Goal: Transaction & Acquisition: Purchase product/service

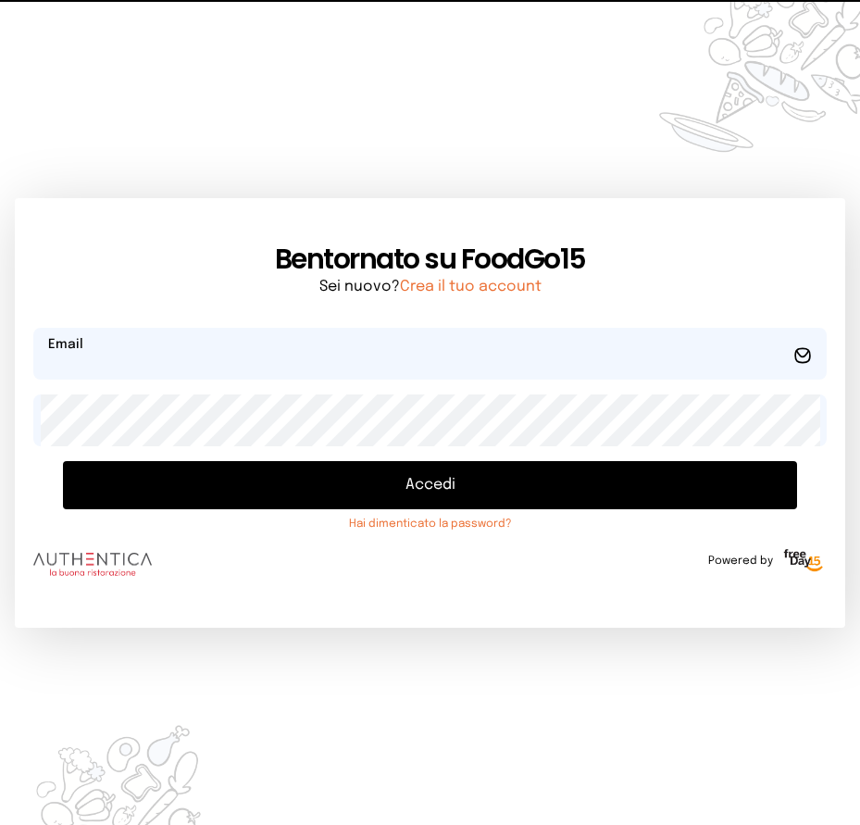
type input "**********"
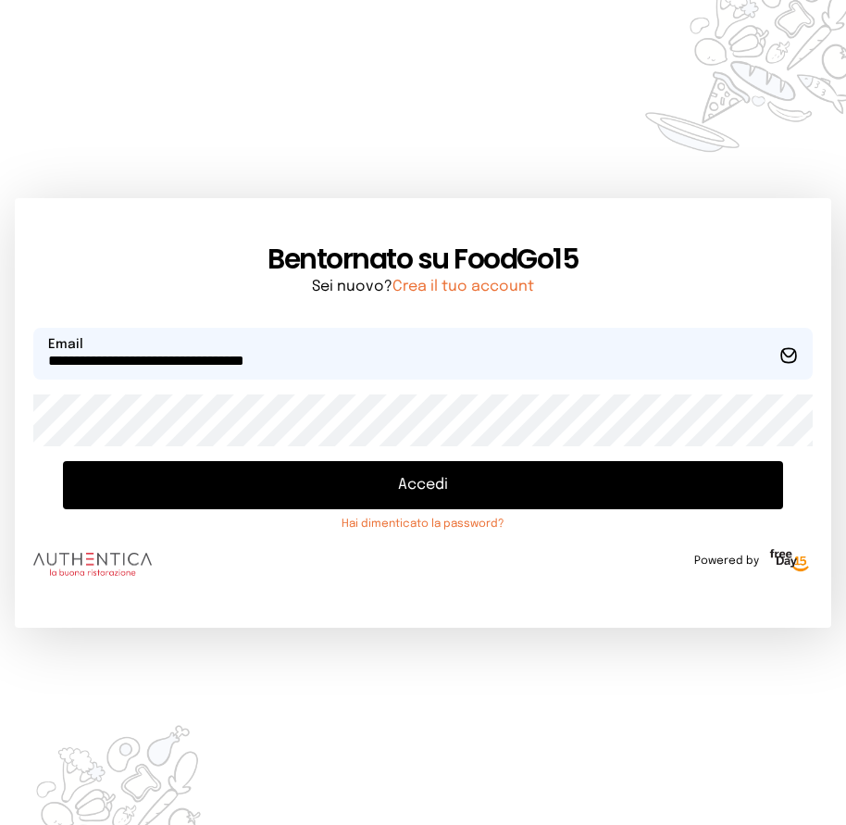
click at [447, 484] on button "Accedi" at bounding box center [423, 485] width 720 height 48
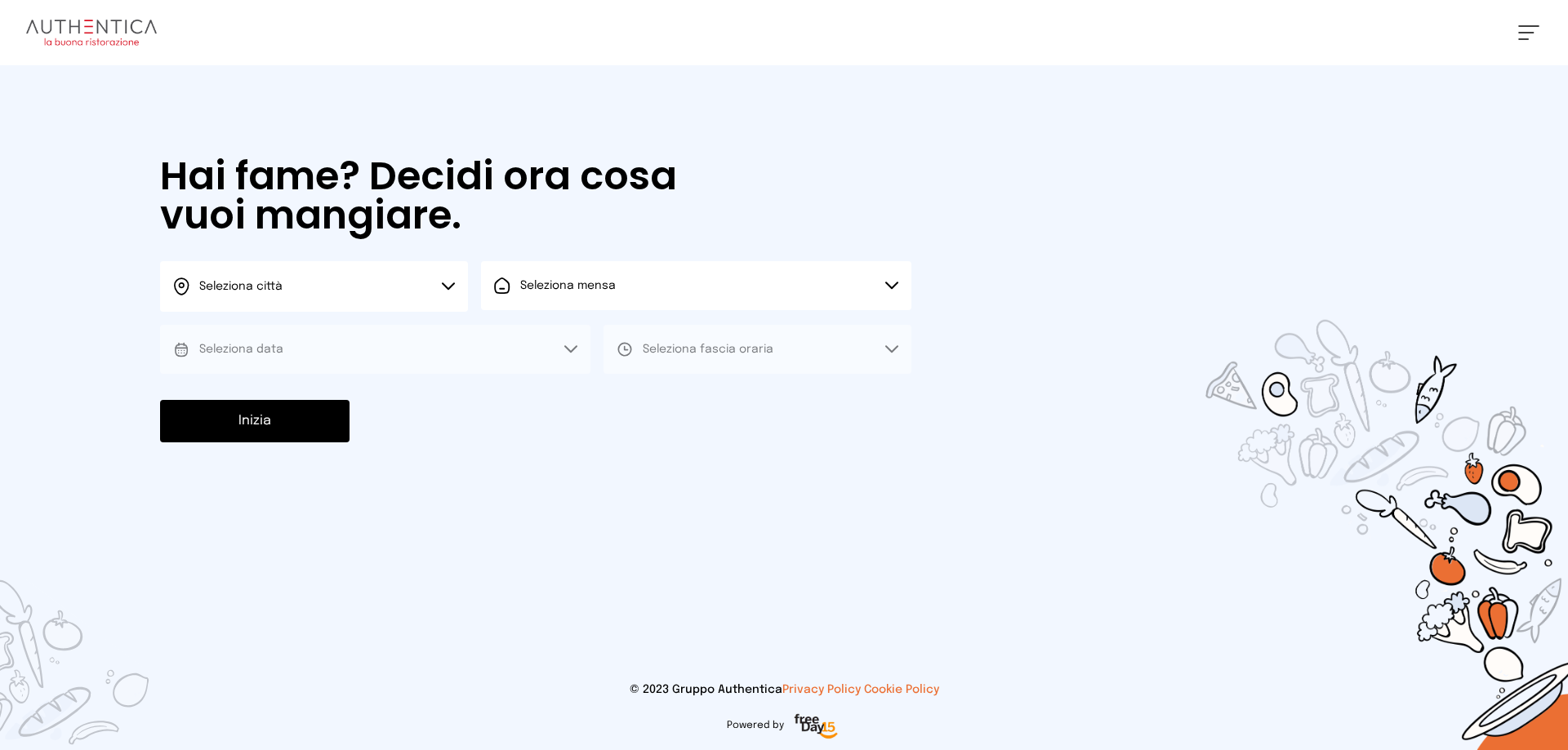
click at [453, 286] on icon at bounding box center [448, 286] width 13 height 8
click at [324, 333] on li "Terni" at bounding box center [313, 334] width 308 height 44
click at [688, 292] on button "Seleziona mensa" at bounding box center [696, 286] width 430 height 49
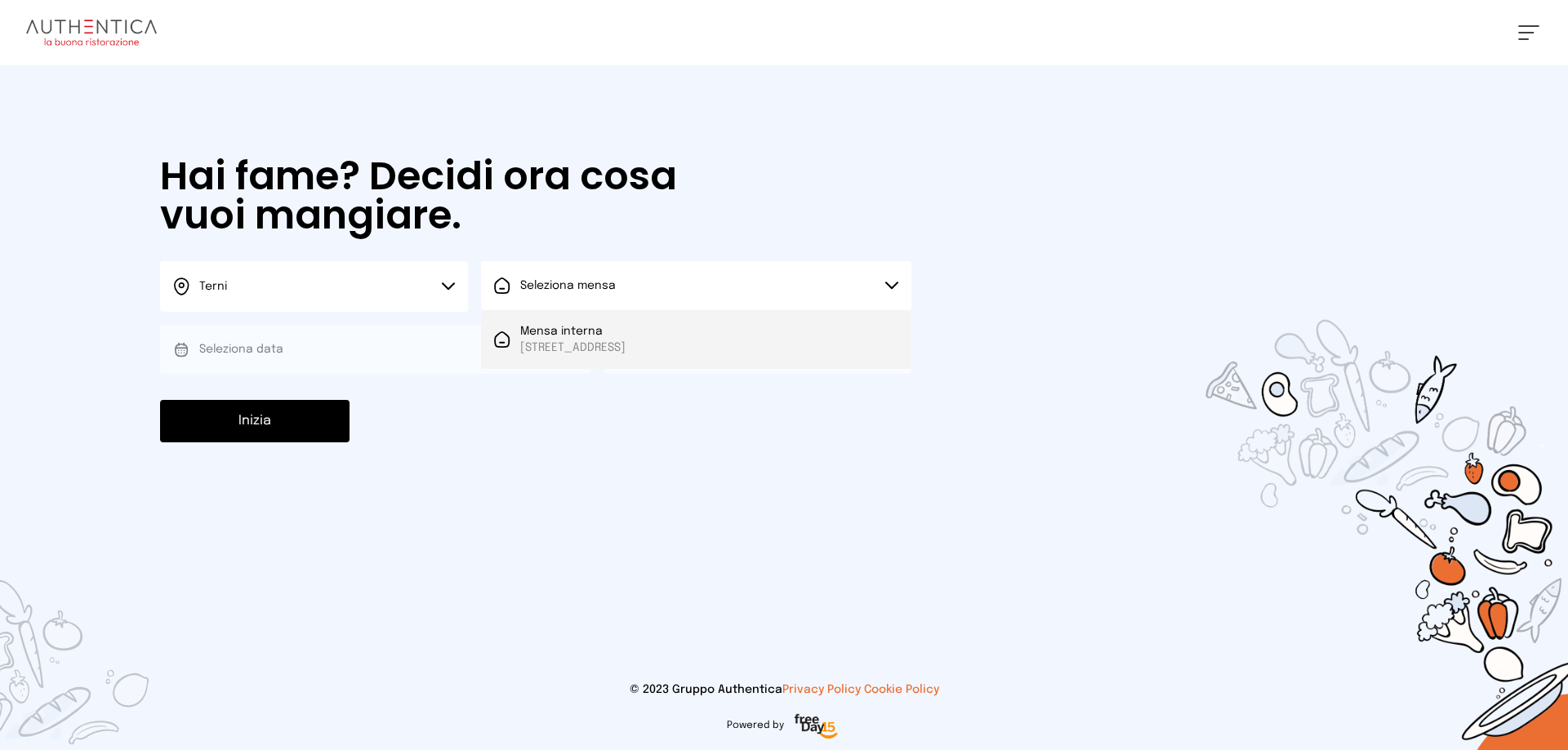
click at [625, 331] on span "Mensa interna" at bounding box center [572, 331] width 105 height 17
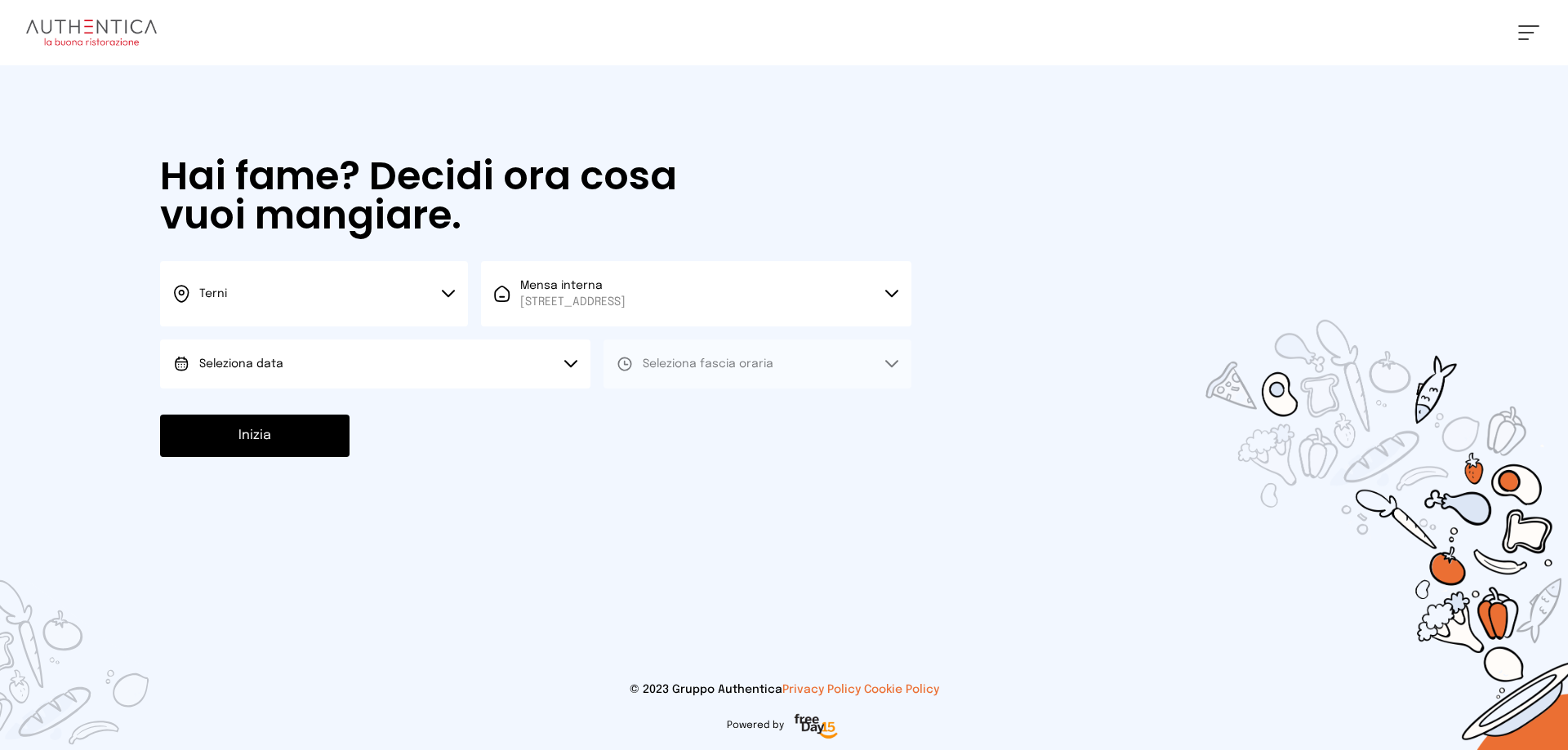
click at [301, 360] on button "Seleziona data" at bounding box center [375, 364] width 430 height 49
click at [280, 407] on span "[DATE], [DATE]" at bounding box center [239, 409] width 80 height 17
click at [748, 375] on button "Seleziona fascia oraria" at bounding box center [757, 364] width 308 height 49
click at [750, 410] on li "Pranzo" at bounding box center [757, 410] width 308 height 42
click at [292, 443] on button "Inizia" at bounding box center [254, 435] width 190 height 42
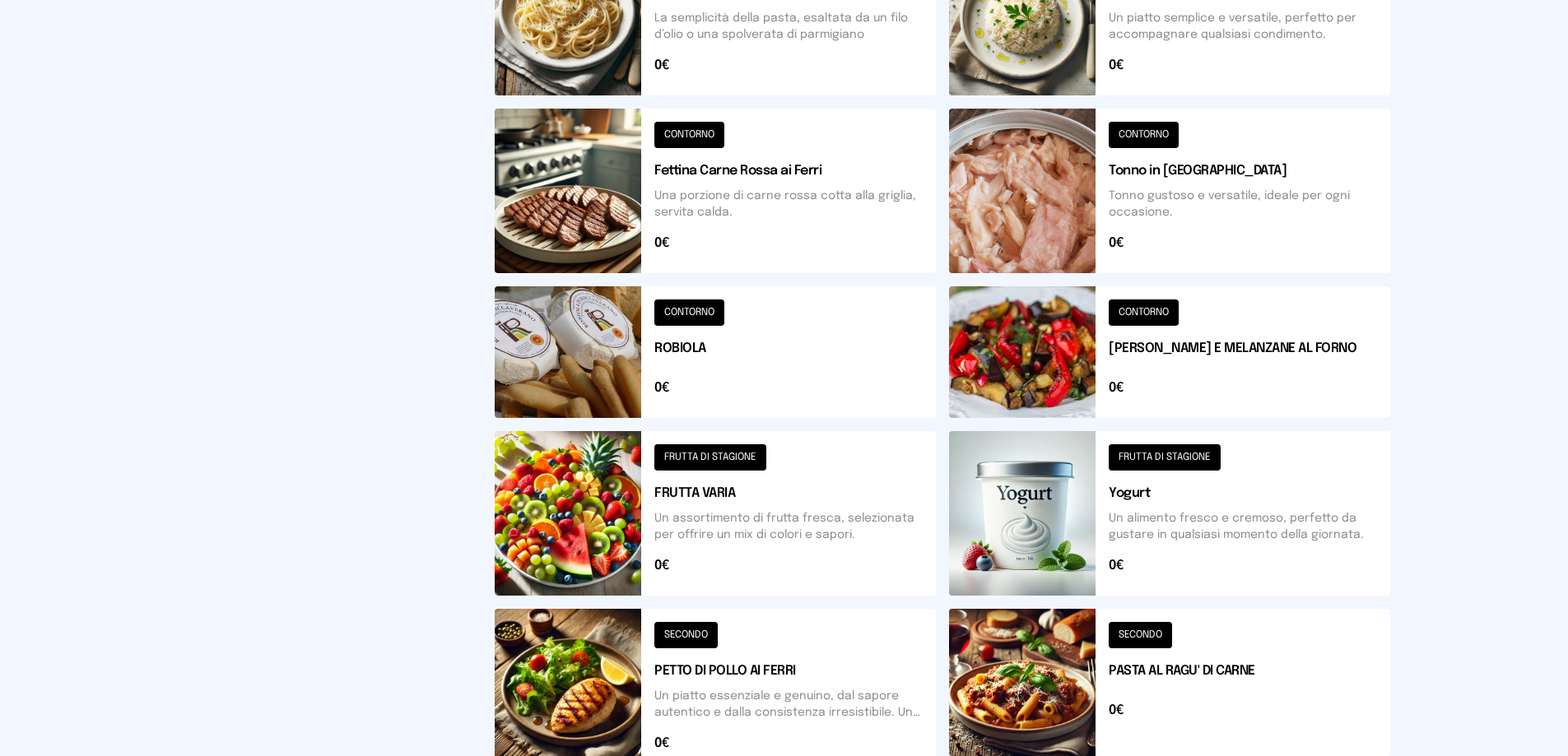
scroll to position [576, 0]
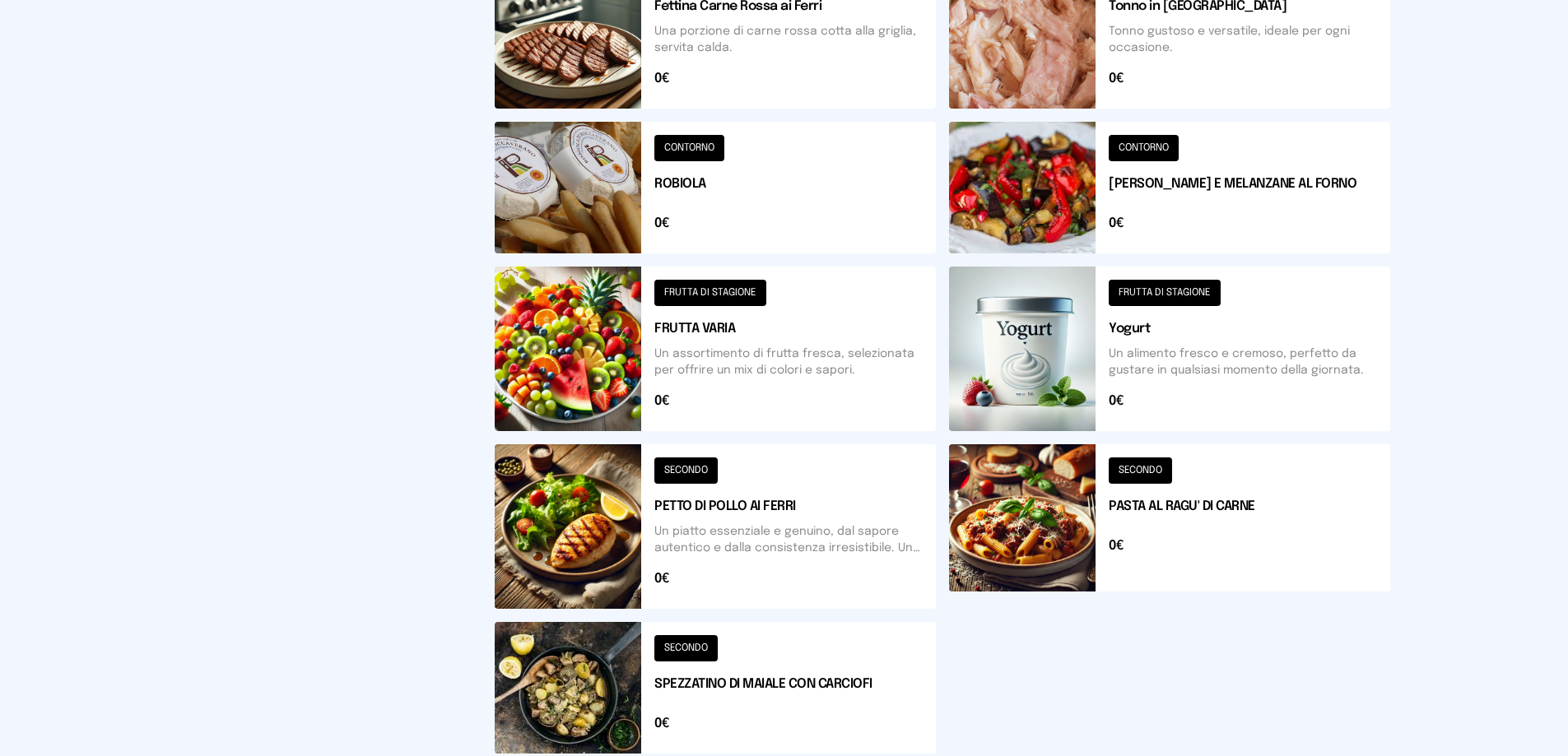
click at [764, 530] on button at bounding box center [715, 526] width 441 height 164
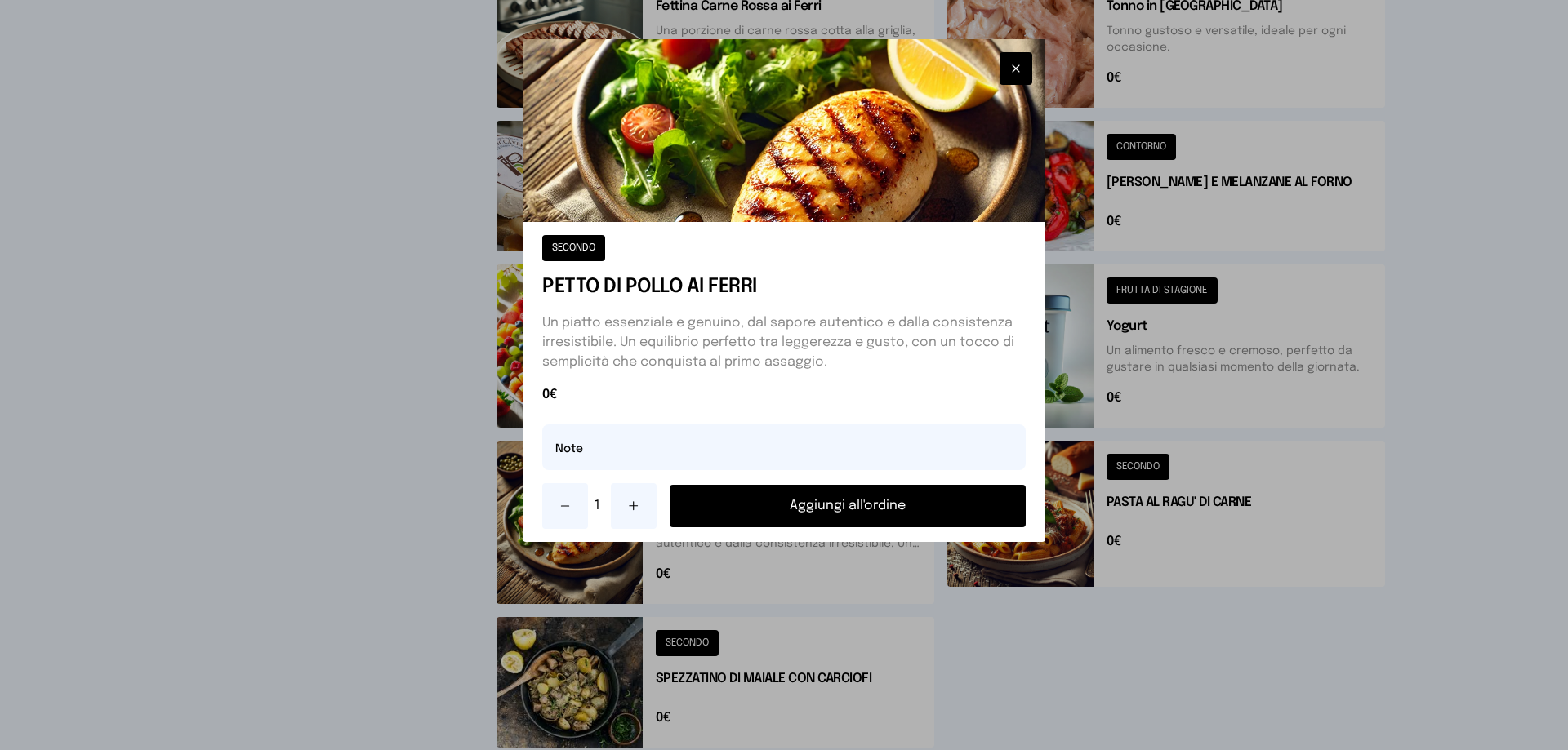
click at [758, 510] on button "Aggiungi all'ordine" at bounding box center [847, 506] width 356 height 42
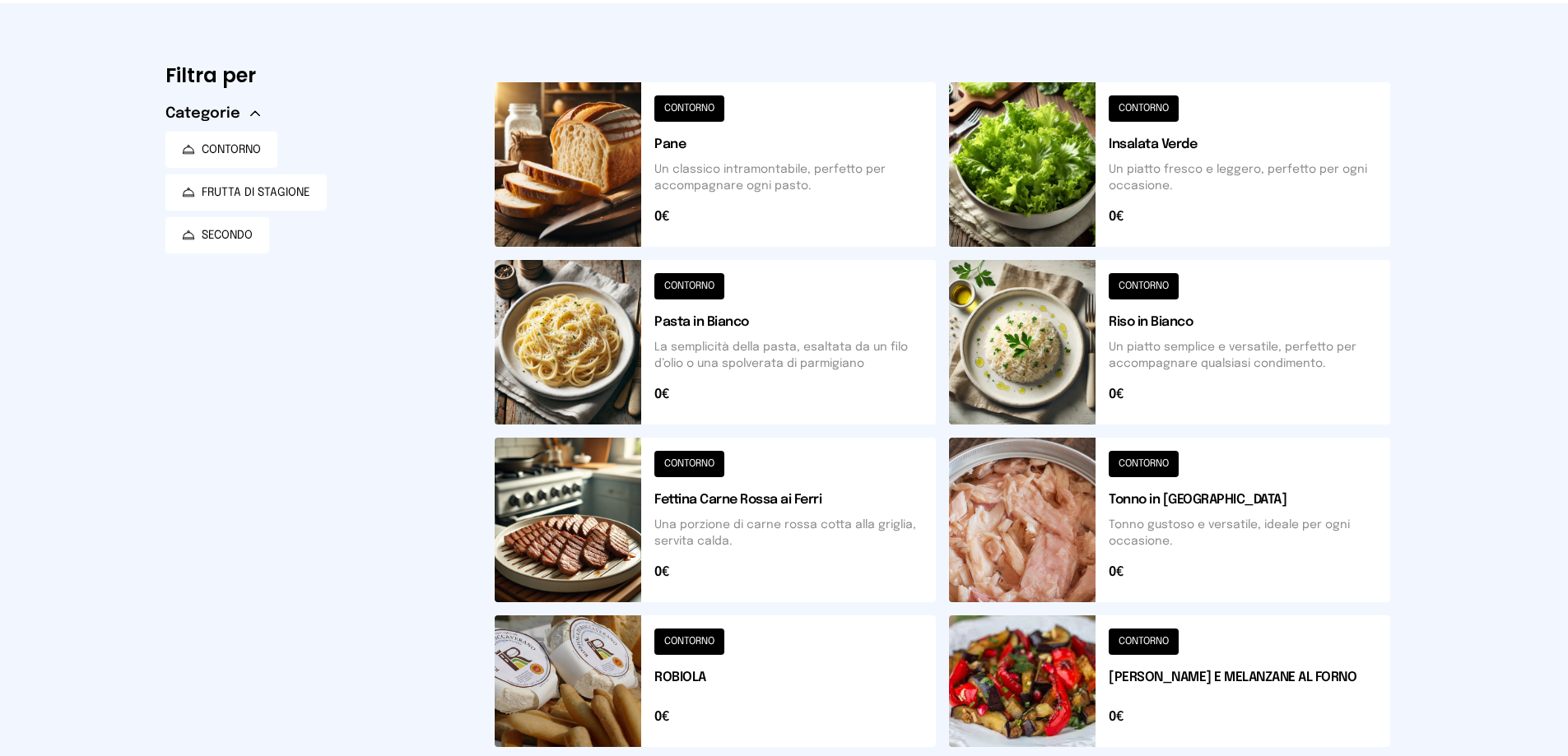
scroll to position [0, 0]
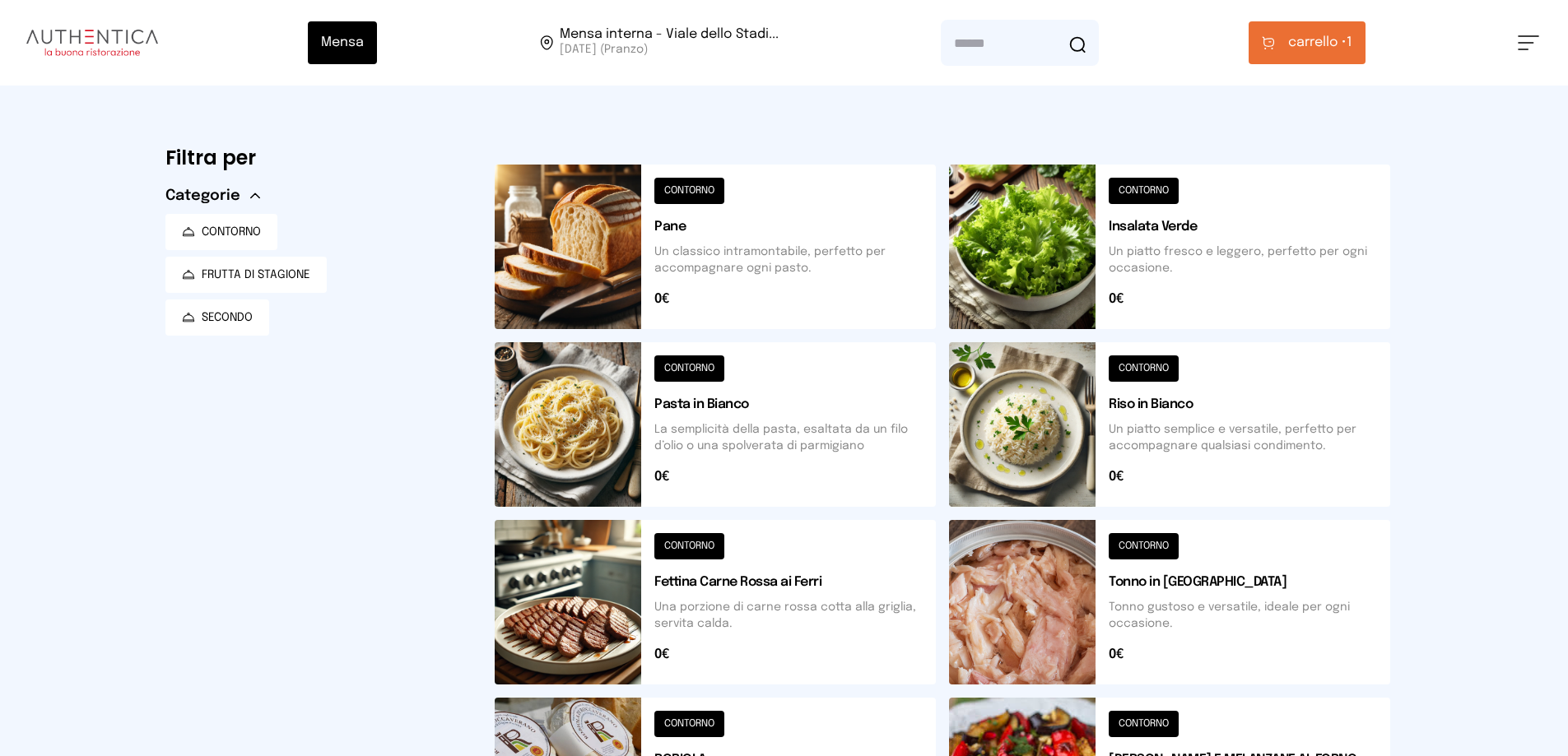
click at [764, 264] on button at bounding box center [1169, 246] width 441 height 164
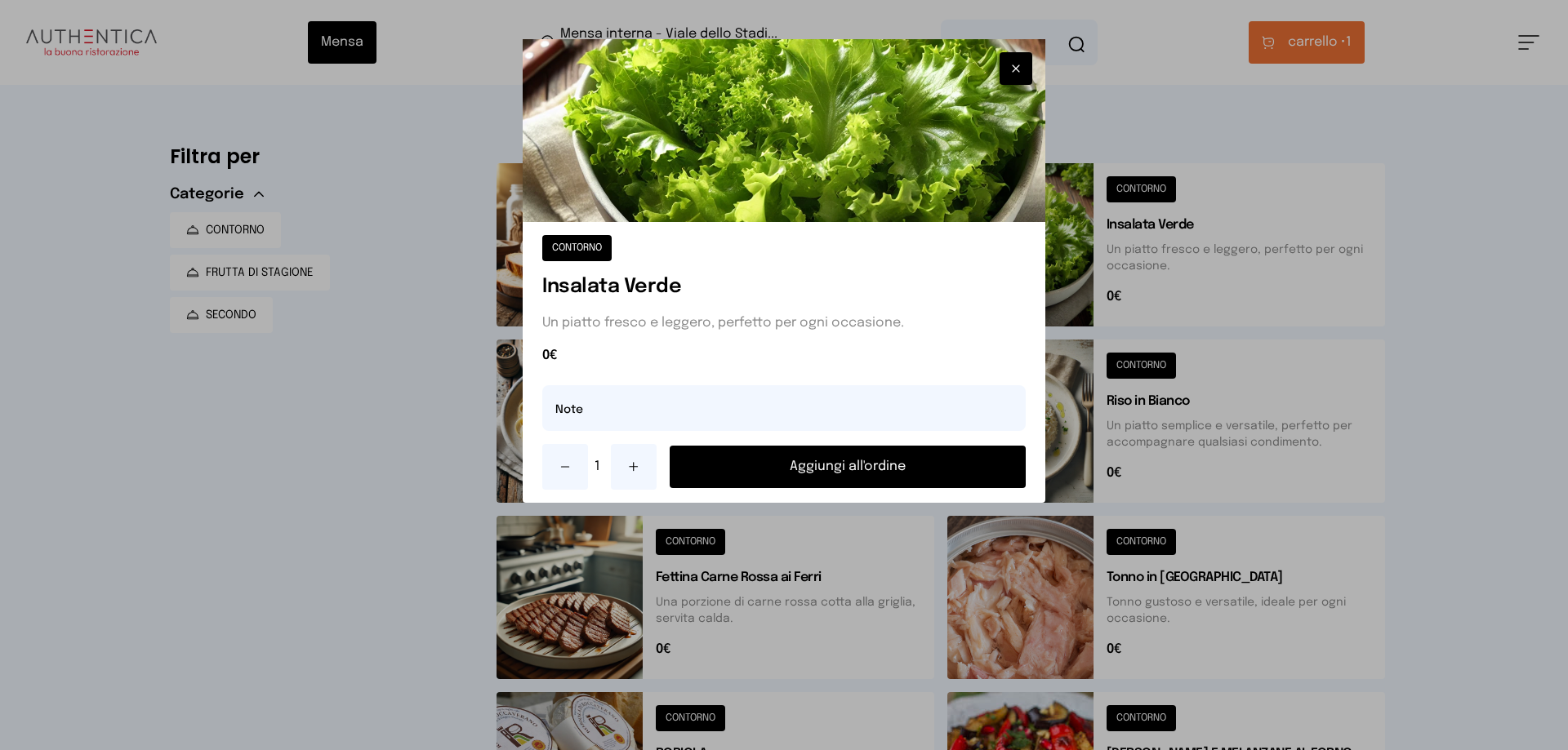
click at [758, 475] on button "Aggiungi all'ordine" at bounding box center [847, 466] width 356 height 42
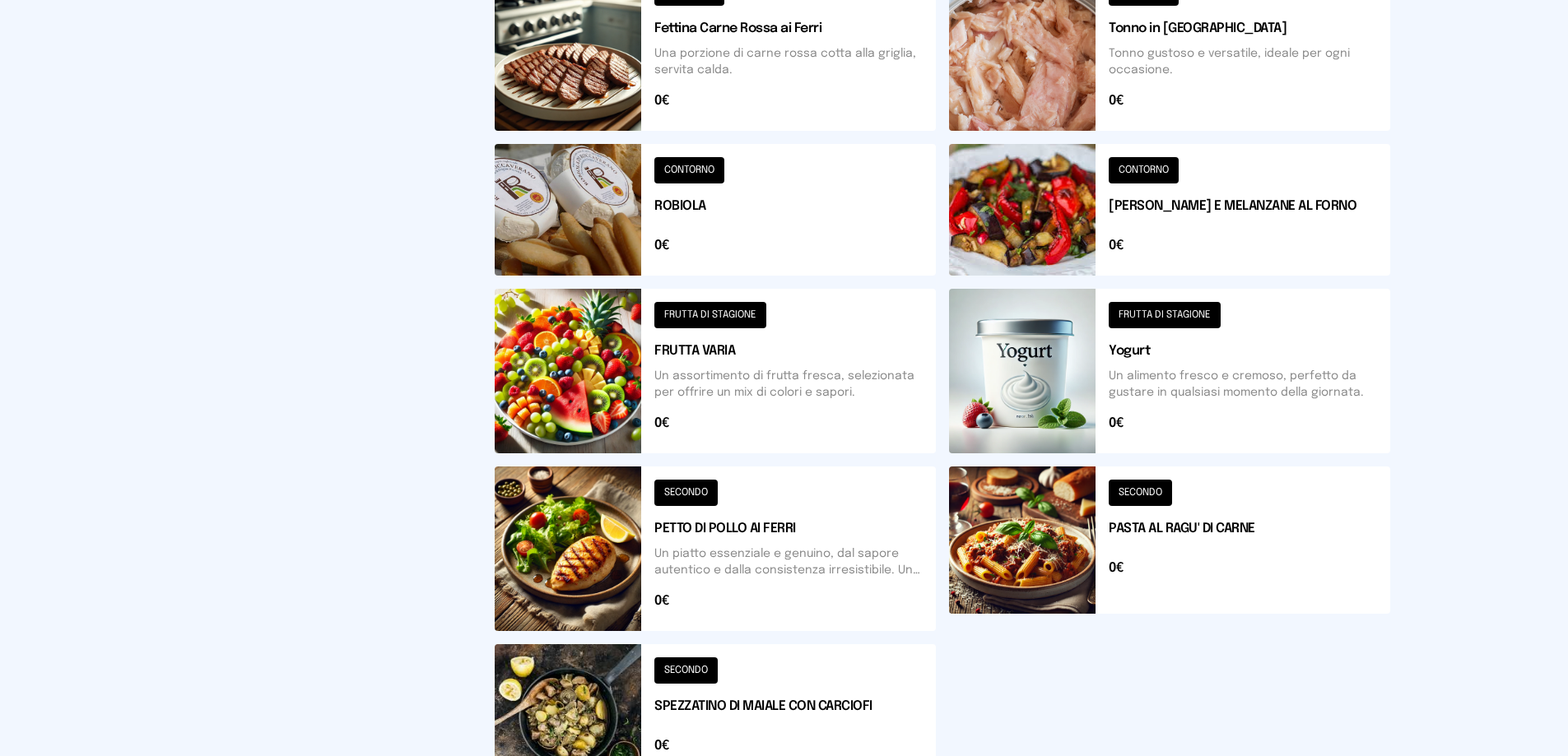
scroll to position [471, 0]
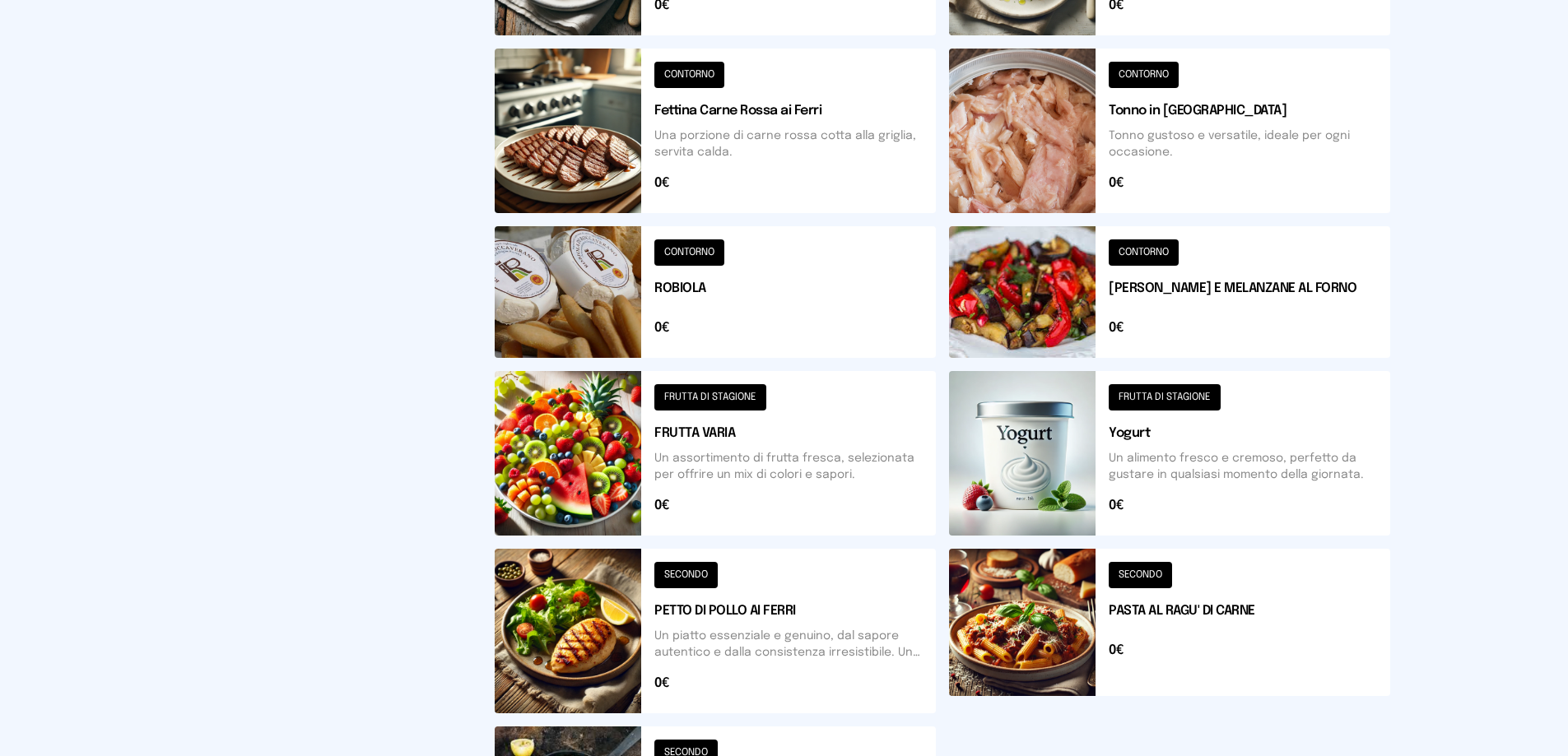
click at [695, 437] on button at bounding box center [715, 453] width 441 height 164
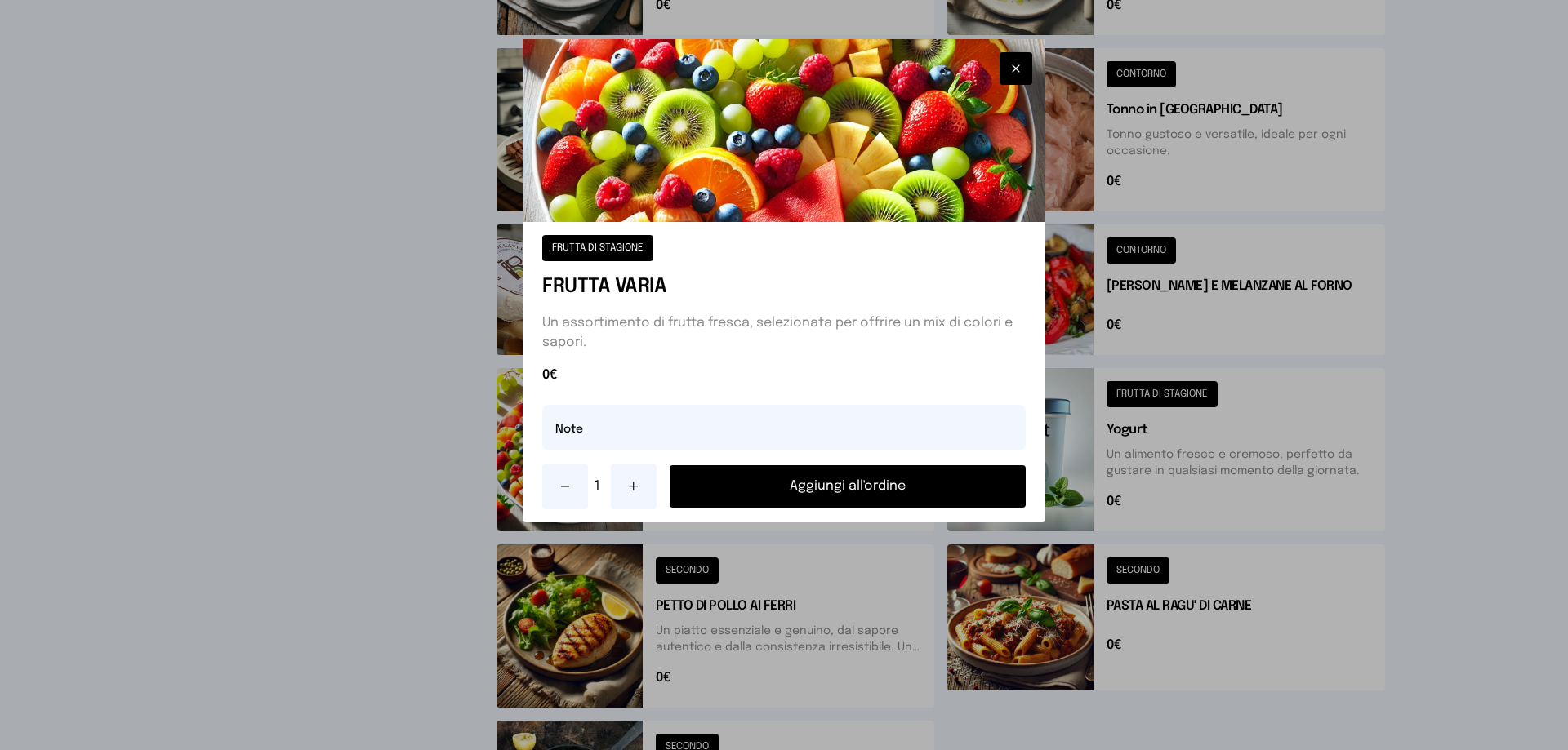
click at [758, 488] on button "Aggiungi all'ordine" at bounding box center [847, 486] width 356 height 42
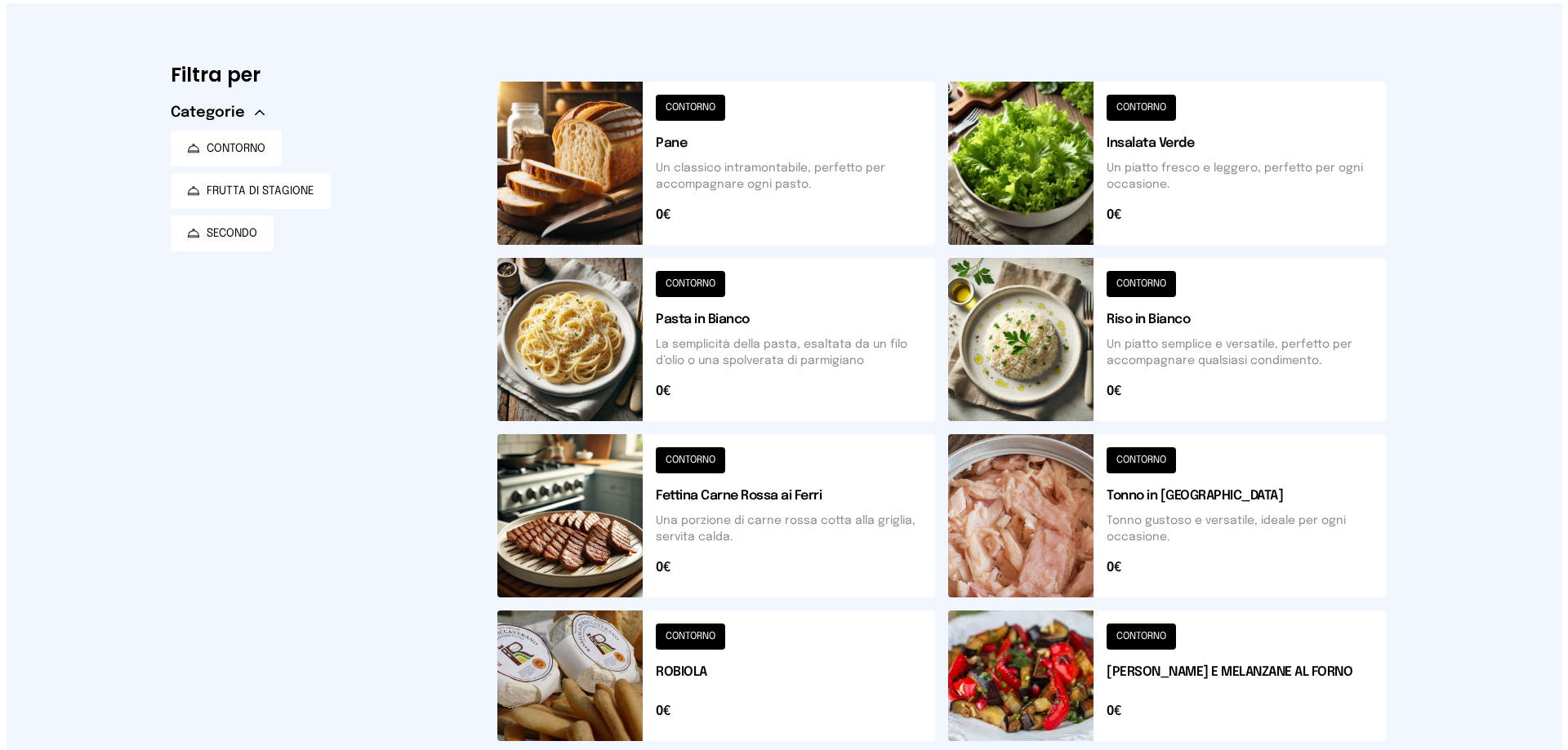
scroll to position [0, 0]
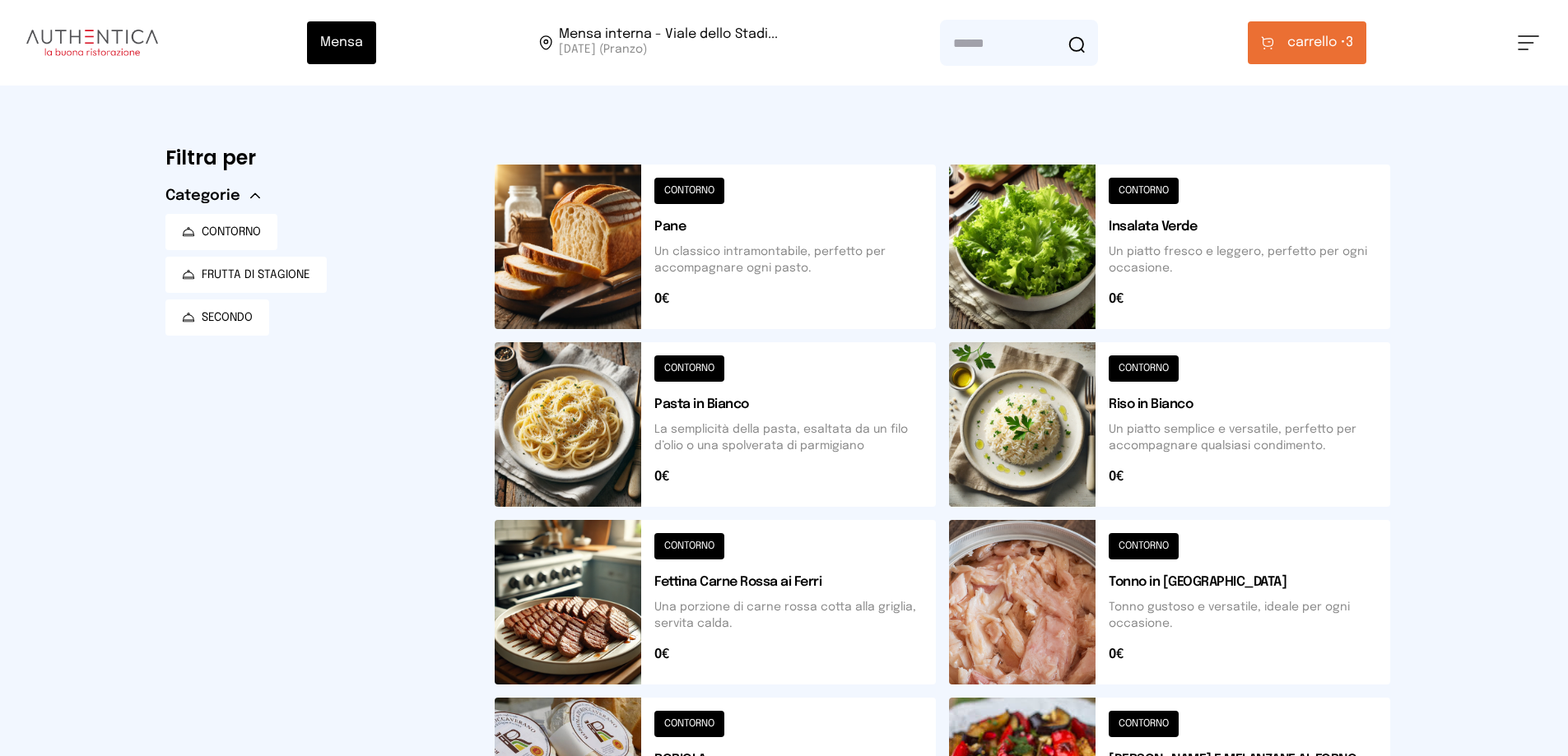
click at [764, 43] on span "carrello •" at bounding box center [1316, 43] width 59 height 20
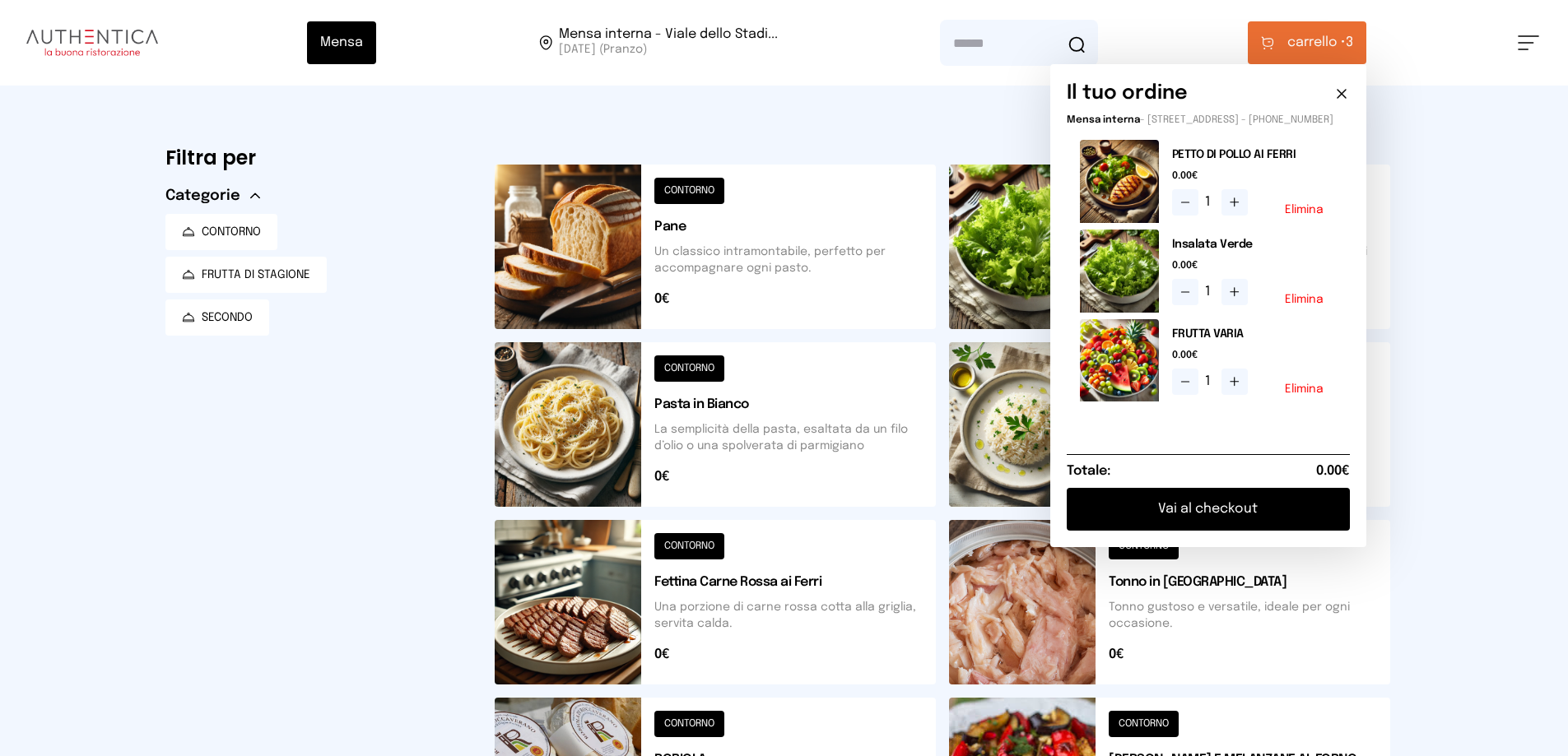
click at [764, 525] on button "Vai al checkout" at bounding box center [1208, 509] width 283 height 43
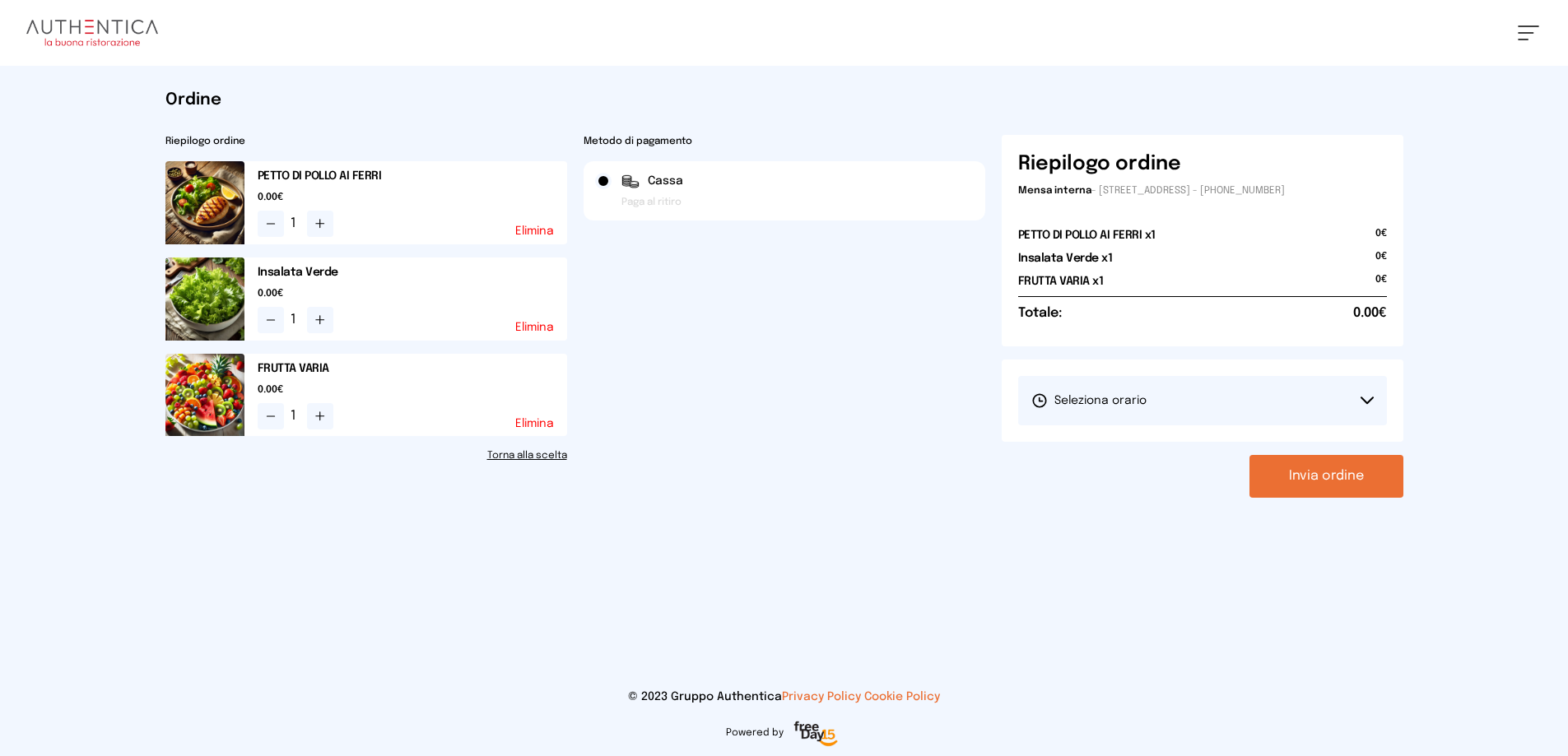
click at [764, 476] on button "Invia ordine" at bounding box center [1325, 476] width 154 height 43
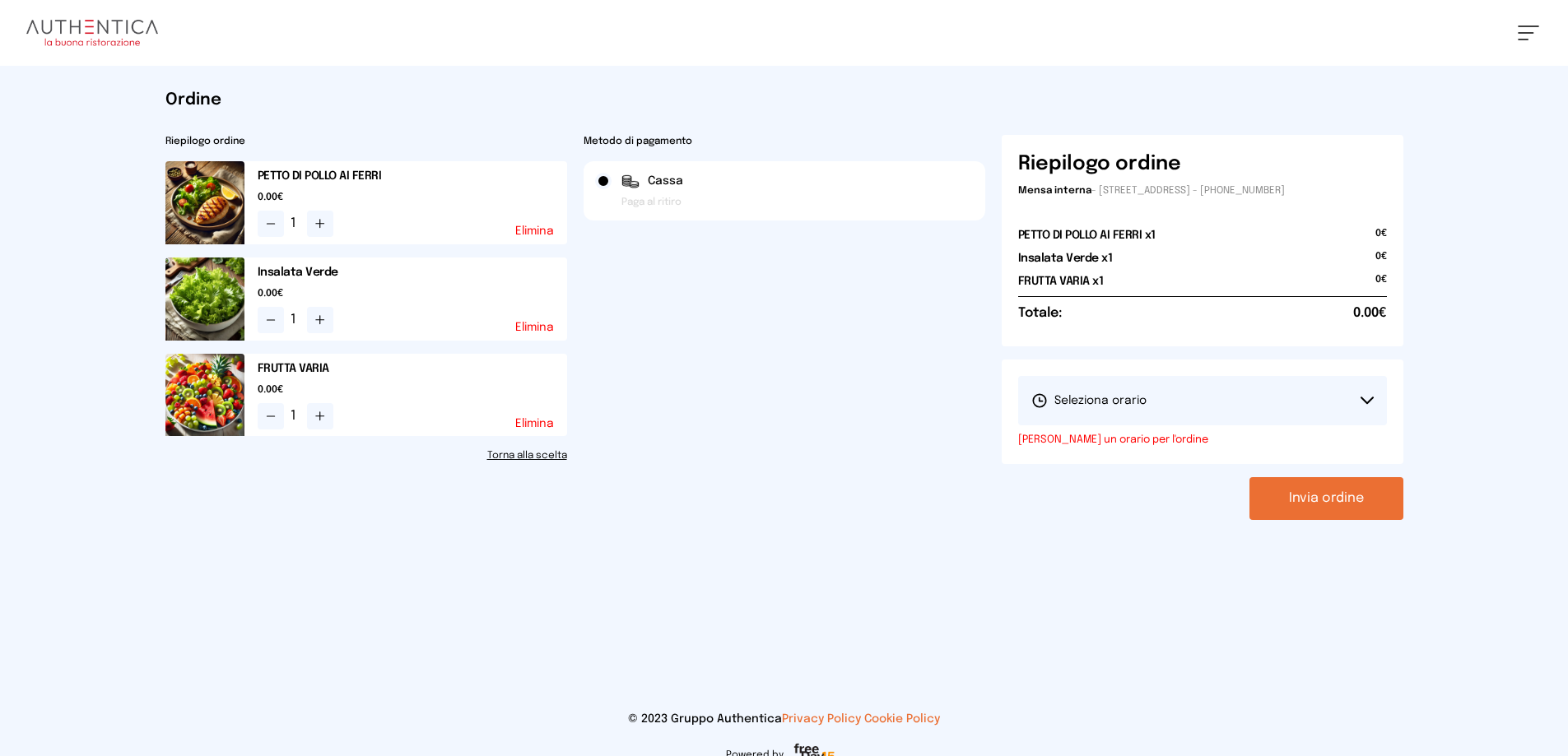
click at [764, 497] on button "Invia ordine" at bounding box center [1325, 498] width 154 height 43
click at [764, 403] on button "Seleziona orario" at bounding box center [1202, 401] width 369 height 50
click at [764, 447] on span "1° Turno (13:00 - 15:00)" at bounding box center [1093, 446] width 124 height 17
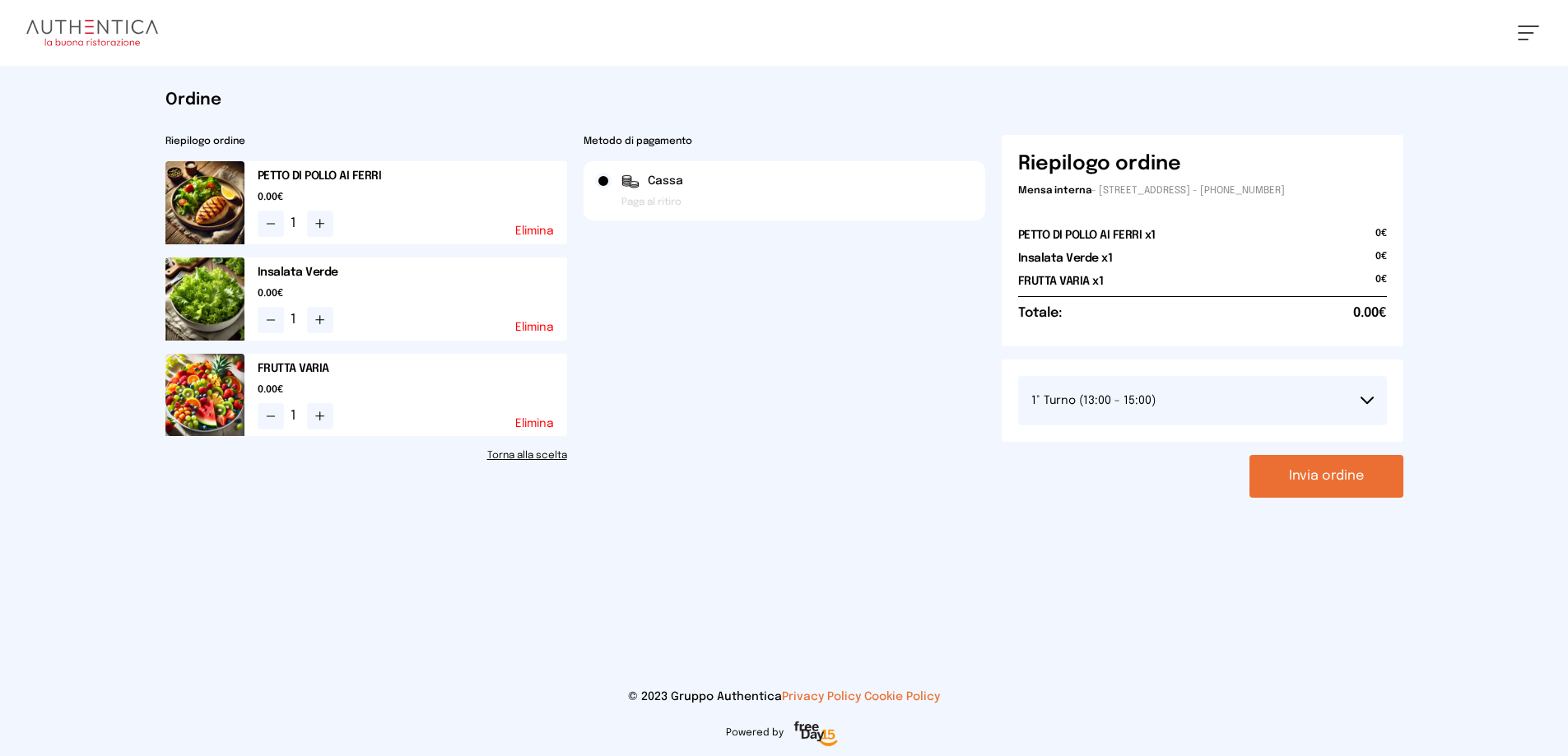
click at [764, 467] on button "Invia ordine" at bounding box center [1325, 476] width 154 height 43
